Goal: Share content: Share content

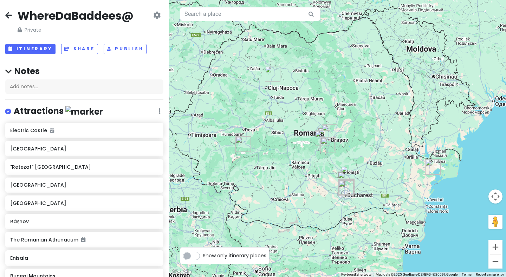
click at [14, 20] on div "WhereDaBaddees@ Private Change Dates Make a Copy Delete Trip Go Pro ⚡️ Give Fee…" at bounding box center [84, 20] width 158 height 25
click at [8, 14] on icon at bounding box center [8, 15] width 7 height 6
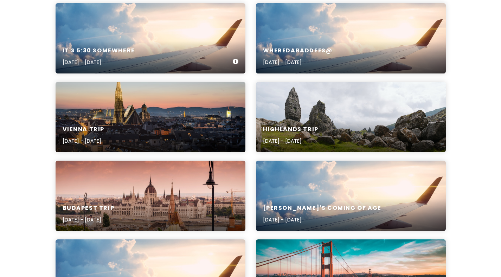
scroll to position [72, 0]
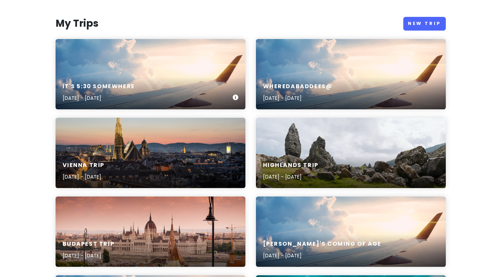
click at [128, 49] on div "It's 5:30 somewhere [DATE] - [DATE]" at bounding box center [151, 74] width 190 height 70
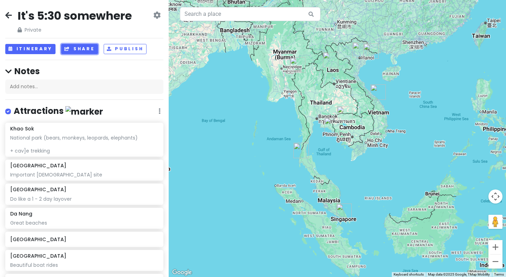
click at [89, 48] on button "Share" at bounding box center [79, 49] width 37 height 10
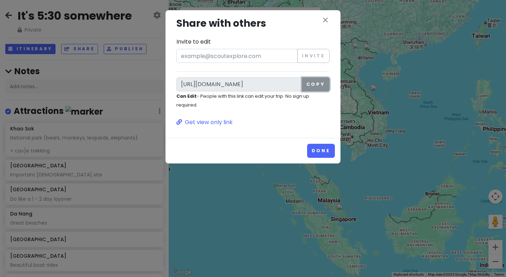
click at [323, 86] on button "Copy" at bounding box center [316, 84] width 28 height 14
click at [321, 19] on div "close Share with others Invite to edit Invite [URL][DOMAIN_NAME] Copy Can Edit …" at bounding box center [253, 71] width 164 height 111
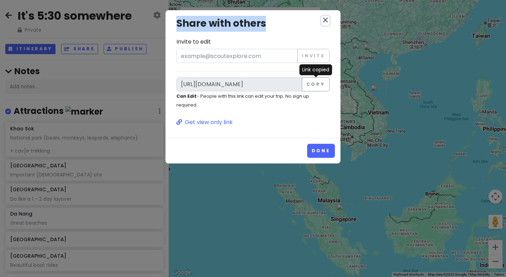
click at [326, 19] on icon "close" at bounding box center [325, 20] width 8 height 8
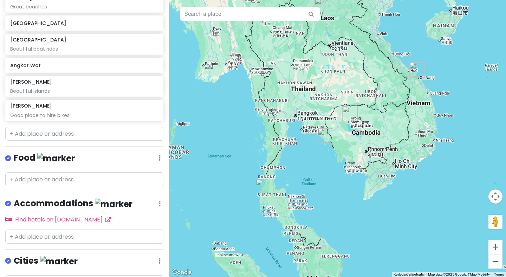
scroll to position [252, 0]
